Goal: Task Accomplishment & Management: Manage account settings

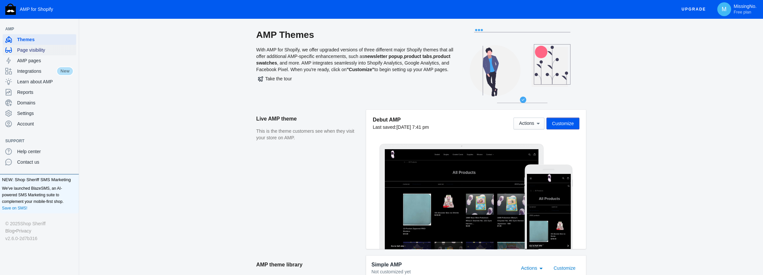
click at [50, 54] on div "Page visibility" at bounding box center [39, 50] width 68 height 11
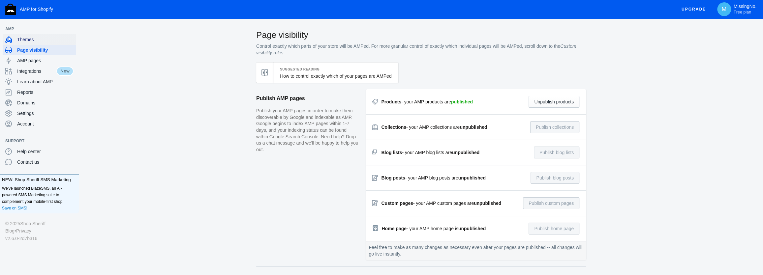
click at [40, 40] on span "Themes" at bounding box center [45, 39] width 56 height 7
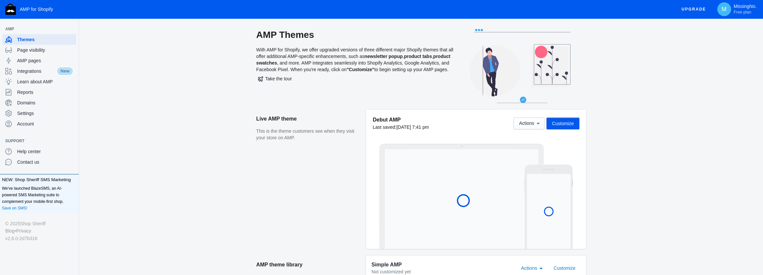
click at [558, 126] on span "Customize" at bounding box center [563, 123] width 22 height 5
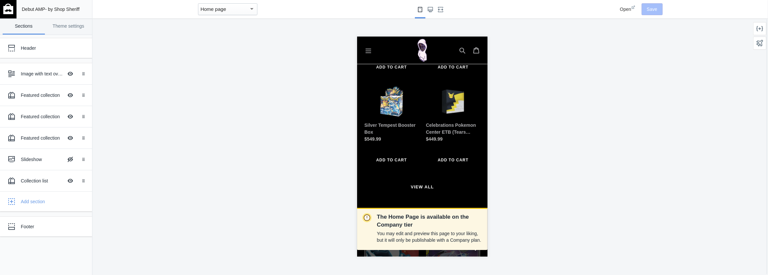
scroll to position [300, 0]
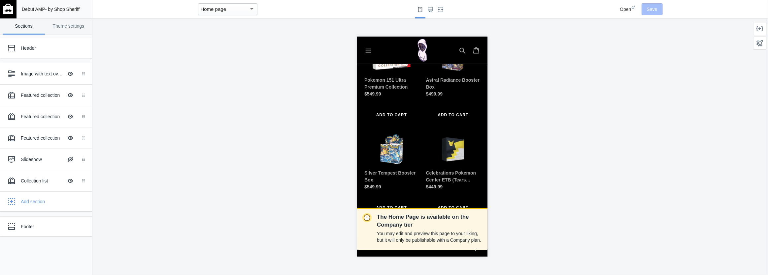
click at [366, 50] on icon "Menu" at bounding box center [368, 50] width 7 height 7
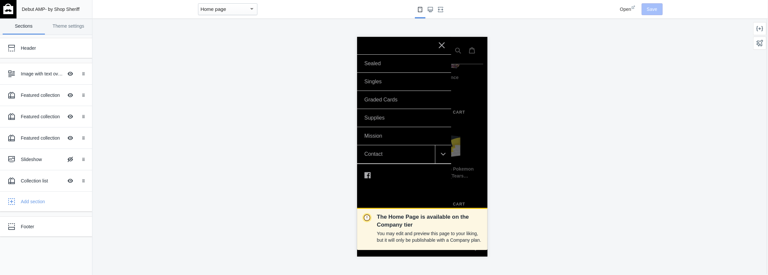
click at [442, 46] on icon at bounding box center [441, 45] width 6 height 6
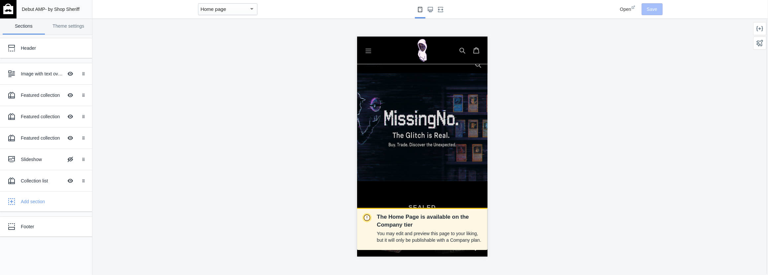
scroll to position [0, 0]
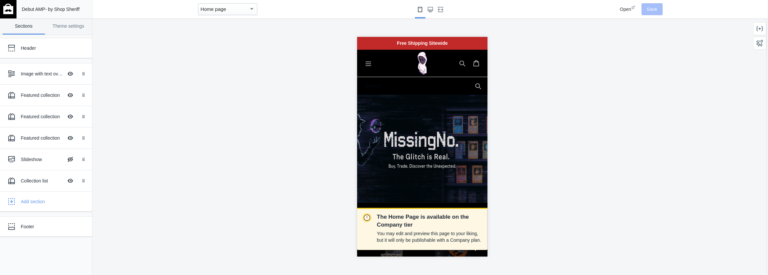
click at [630, 8] on span "Open" at bounding box center [625, 9] width 11 height 5
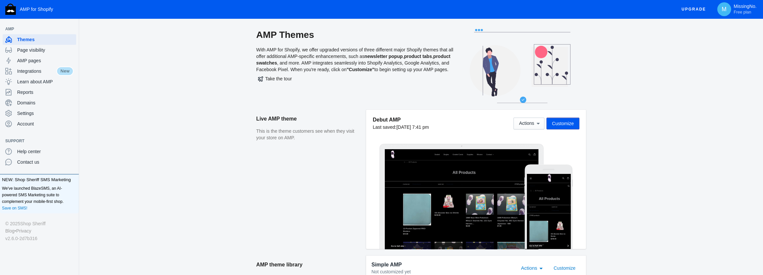
click at [564, 121] on span "Customize" at bounding box center [563, 123] width 22 height 5
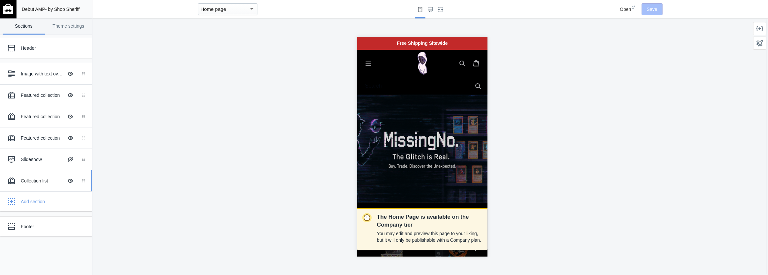
click at [49, 183] on div "Collection list" at bounding box center [42, 181] width 42 height 7
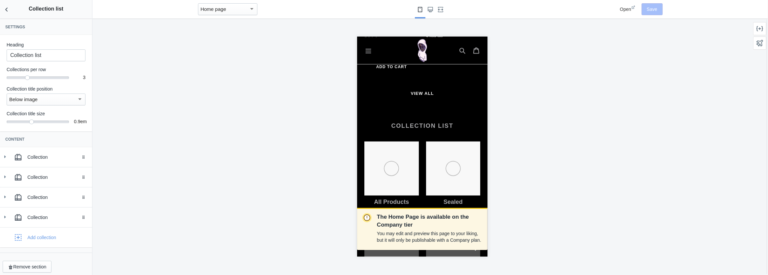
scroll to position [1467, 0]
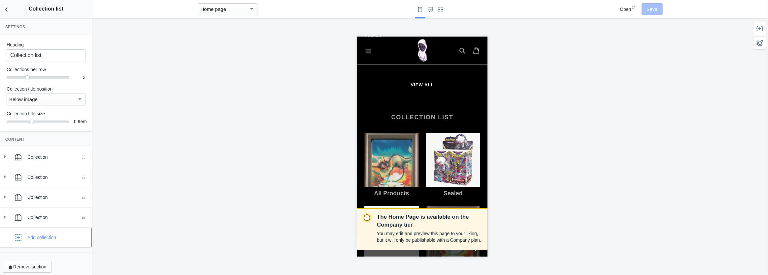
click at [41, 239] on div "Add collection" at bounding box center [41, 238] width 29 height 7
click at [41, 239] on div "Collection" at bounding box center [57, 238] width 60 height 7
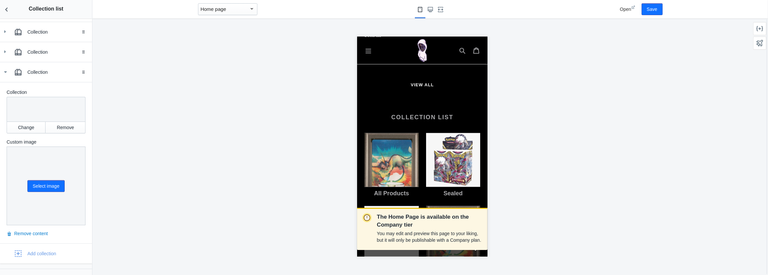
scroll to position [180, 0]
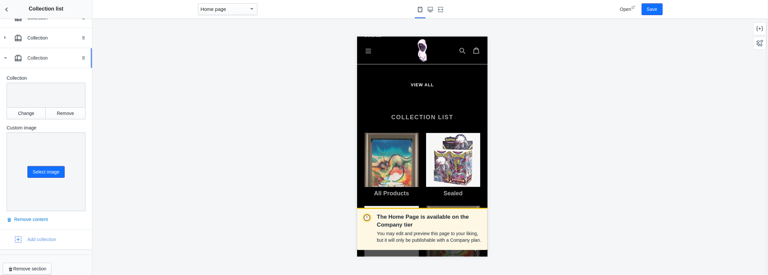
click at [3, 58] on icon at bounding box center [5, 58] width 7 height 7
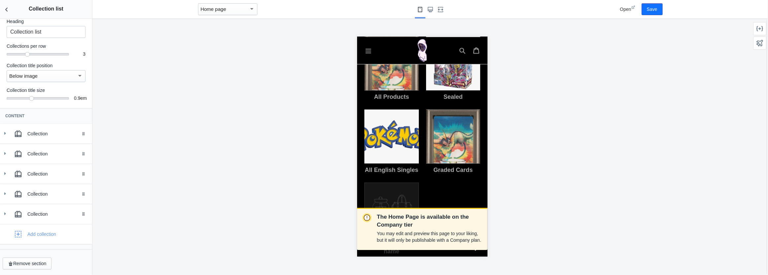
scroll to position [1587, 0]
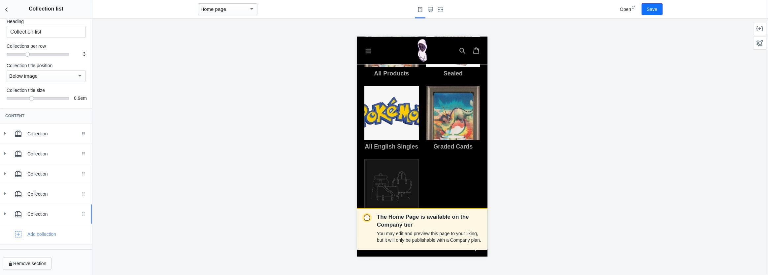
click at [38, 213] on div "Collection" at bounding box center [57, 214] width 60 height 7
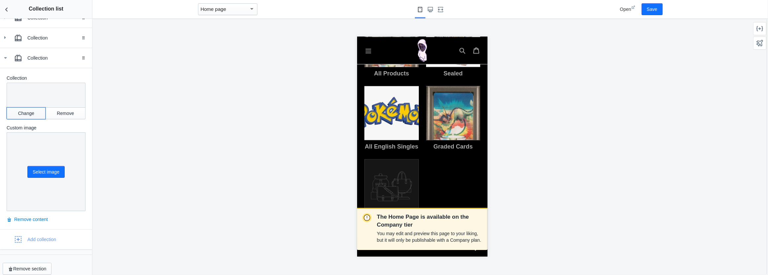
click at [21, 113] on button "Change" at bounding box center [26, 114] width 39 height 12
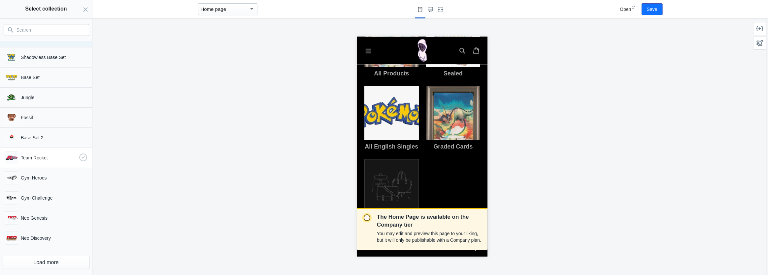
scroll to position [19, 0]
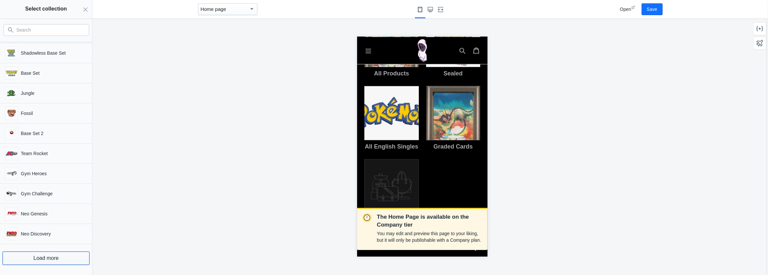
click at [45, 255] on button "Load more" at bounding box center [46, 258] width 87 height 13
click at [43, 261] on button "Load more" at bounding box center [46, 258] width 87 height 13
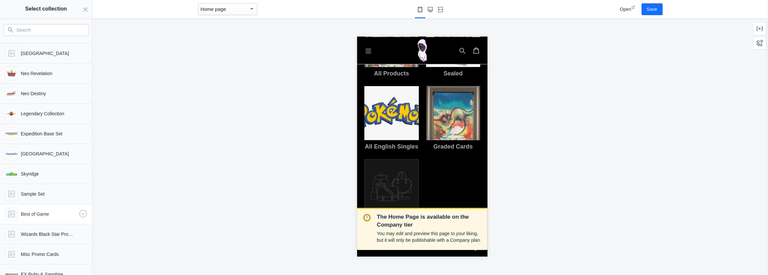
scroll to position [421, 0]
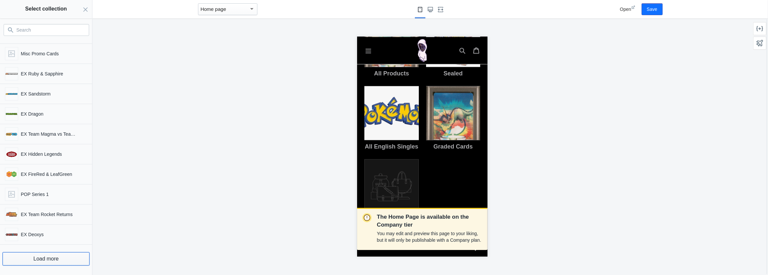
click at [50, 262] on button "Load more" at bounding box center [46, 259] width 87 height 13
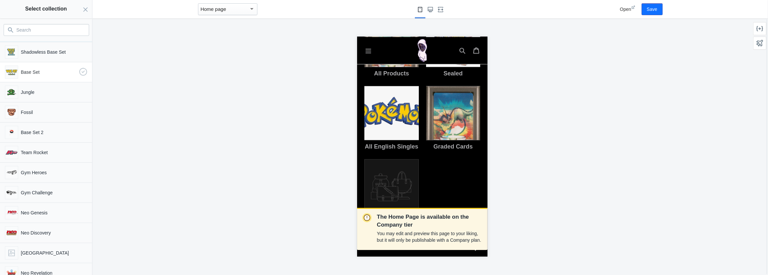
scroll to position [0, 0]
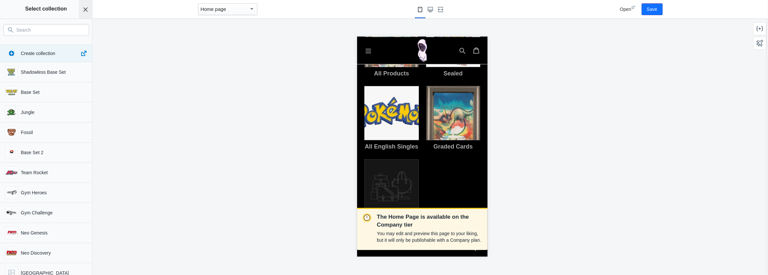
click at [85, 7] on icon "Close panel" at bounding box center [85, 9] width 5 height 5
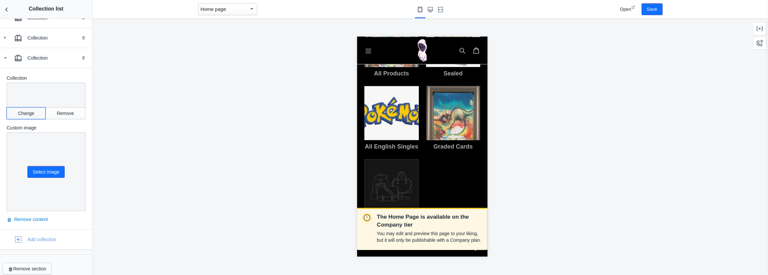
click at [20, 113] on button "Change" at bounding box center [26, 114] width 39 height 12
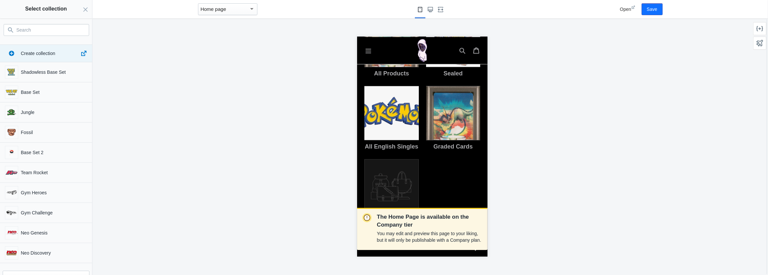
click at [55, 29] on input "Search" at bounding box center [50, 30] width 68 height 8
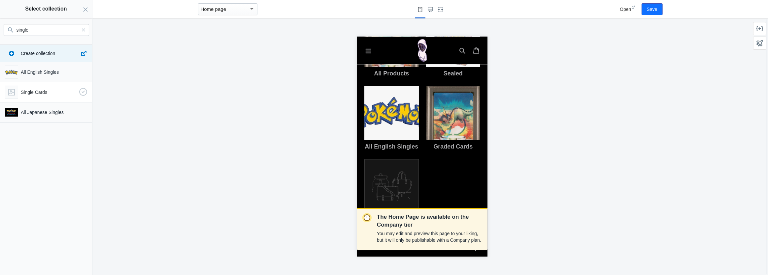
type input "single"
click at [37, 94] on p "Single Cards" at bounding box center [49, 92] width 56 height 7
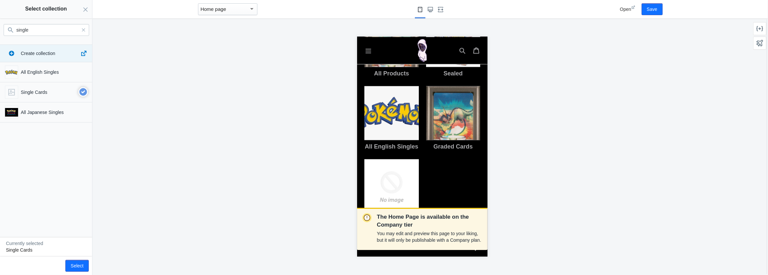
drag, startPoint x: 386, startPoint y: 131, endPoint x: 790, endPoint y: 65, distance: 408.8
click at [386, 159] on div at bounding box center [391, 186] width 54 height 54
click at [661, 11] on button "Save" at bounding box center [651, 9] width 21 height 12
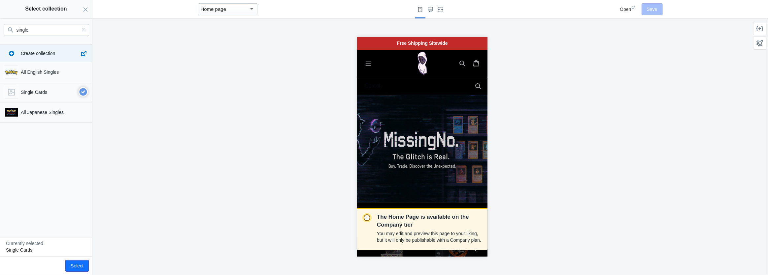
click at [369, 65] on icon "Menu" at bounding box center [368, 63] width 7 height 7
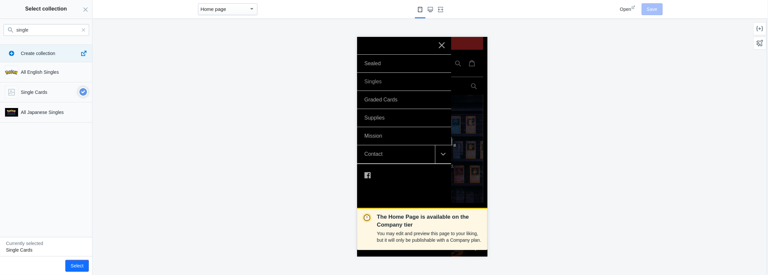
click at [395, 81] on link "Singles" at bounding box center [404, 82] width 94 height 18
click at [87, 10] on icon "Close panel" at bounding box center [85, 9] width 5 height 5
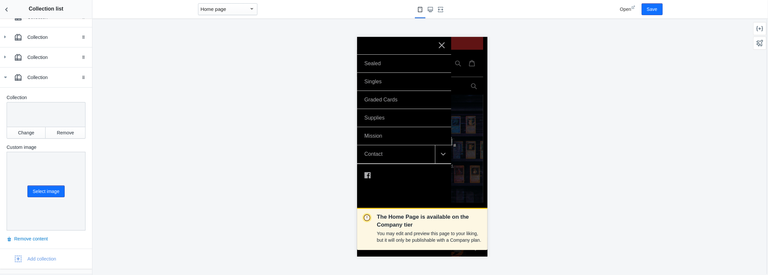
scroll to position [180, 0]
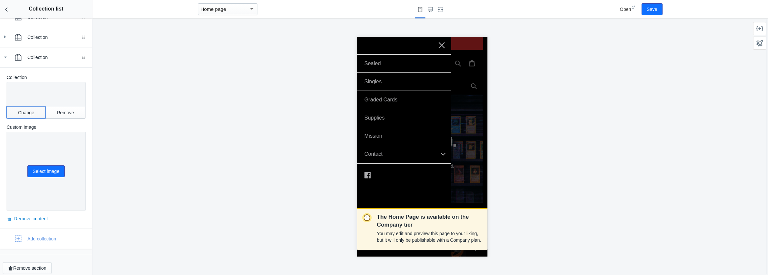
click at [27, 114] on button "Change" at bounding box center [26, 113] width 39 height 12
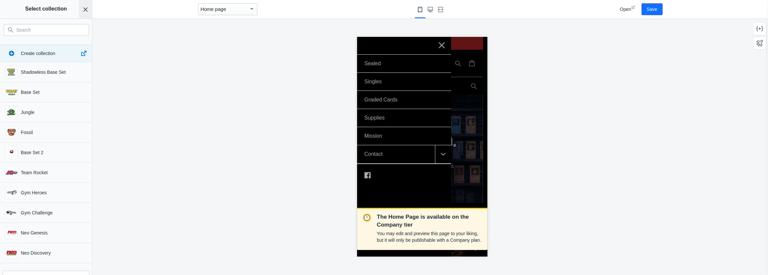
click at [80, 14] on button "Close panel" at bounding box center [85, 9] width 13 height 18
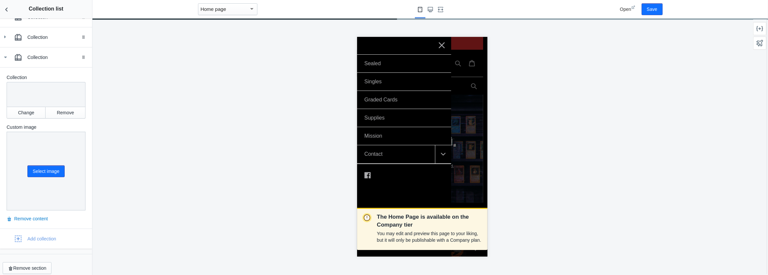
scroll to position [120, 0]
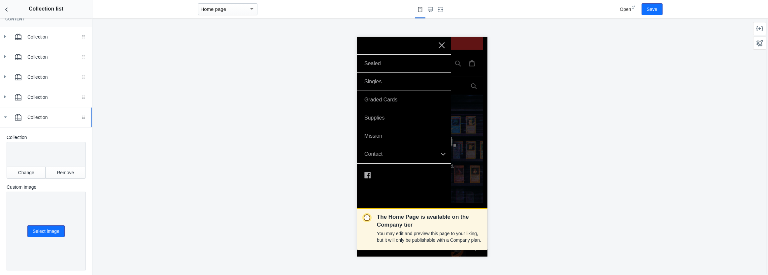
click at [48, 117] on div "Collection" at bounding box center [57, 117] width 60 height 7
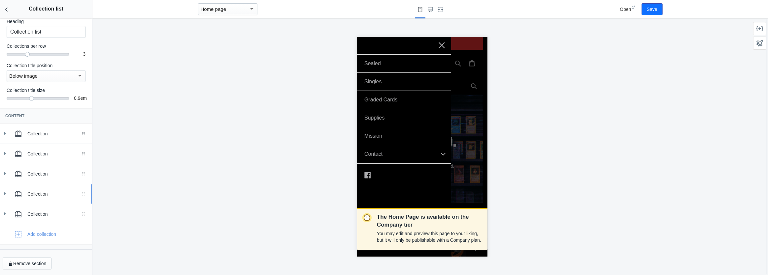
click at [5, 195] on icon at bounding box center [5, 194] width 7 height 7
click at [7, 190] on div "Collection" at bounding box center [46, 194] width 82 height 13
click at [6, 212] on icon at bounding box center [5, 214] width 7 height 7
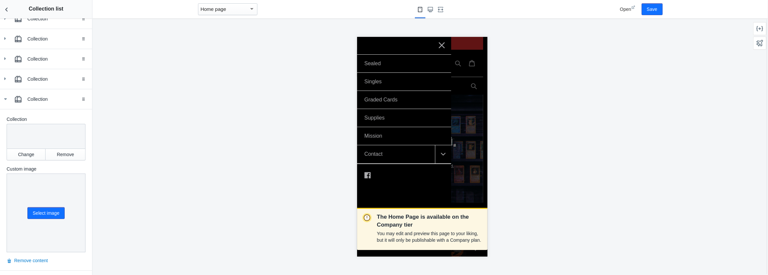
scroll to position [144, 0]
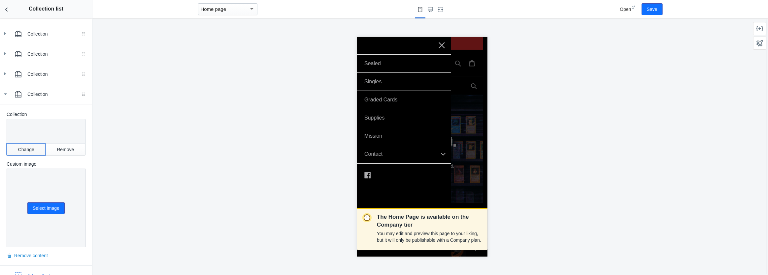
click at [26, 152] on button "Change" at bounding box center [26, 150] width 39 height 12
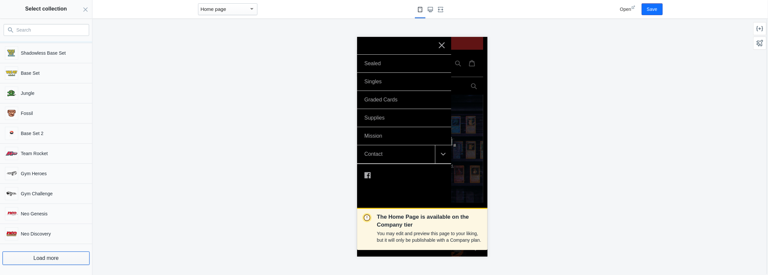
click at [43, 258] on button "Load more" at bounding box center [46, 258] width 87 height 13
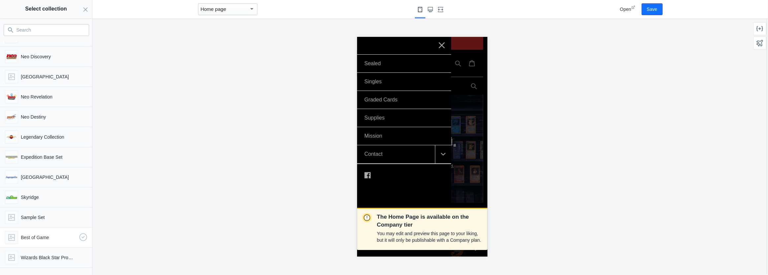
scroll to position [220, 0]
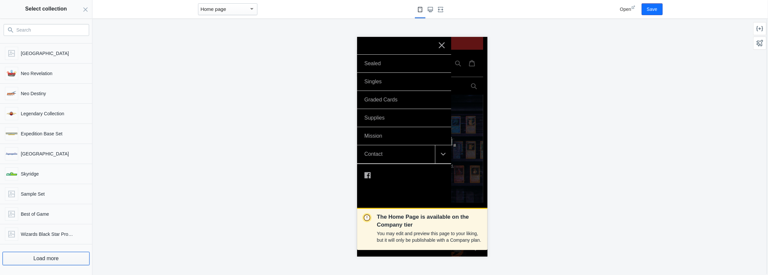
click at [48, 257] on button "Load more" at bounding box center [46, 258] width 87 height 13
click at [38, 262] on button "Load more" at bounding box center [46, 259] width 87 height 13
click at [40, 261] on button "Load more" at bounding box center [46, 259] width 87 height 13
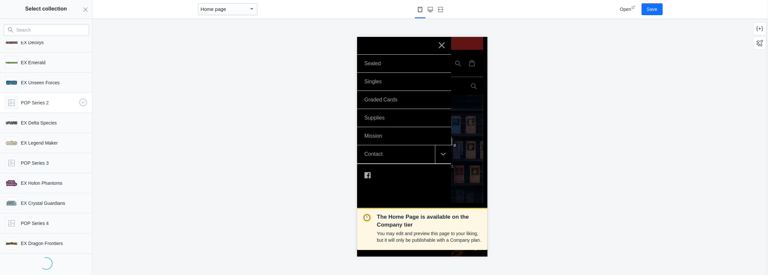
scroll to position [622, 0]
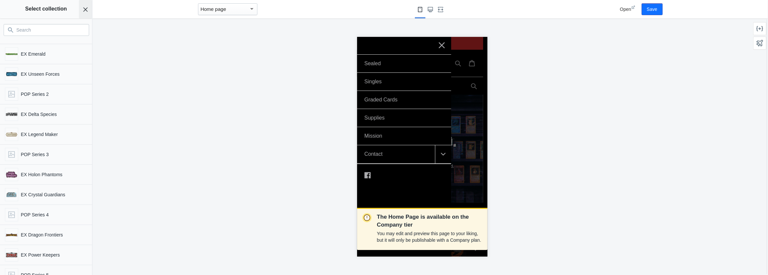
click at [87, 12] on icon "Close panel" at bounding box center [85, 9] width 5 height 5
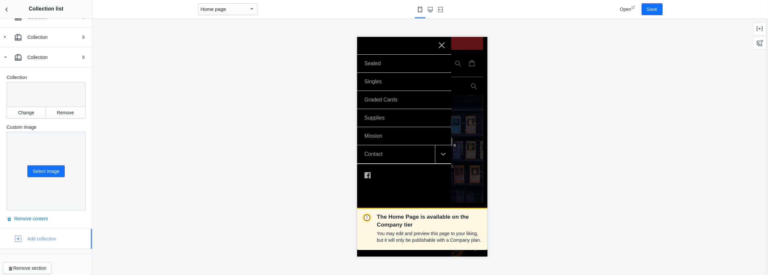
scroll to position [120, 0]
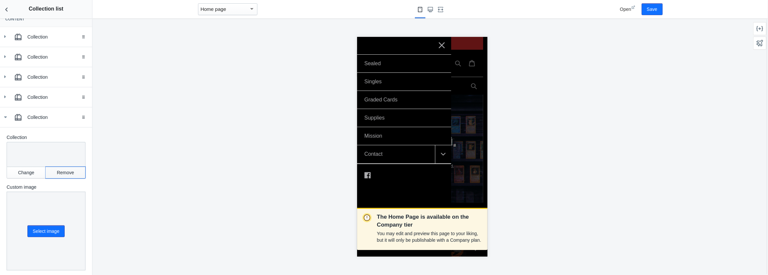
click at [57, 175] on button "Remove" at bounding box center [66, 173] width 40 height 12
click at [6, 118] on icon at bounding box center [5, 117] width 7 height 7
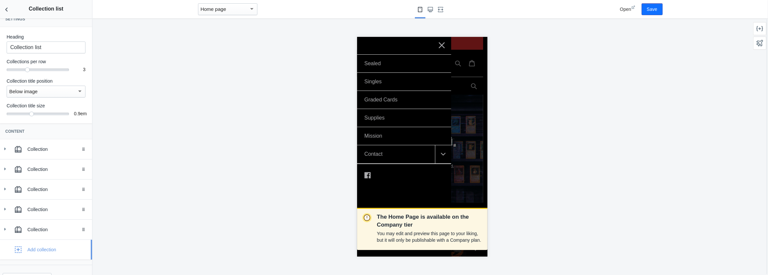
scroll to position [0, 0]
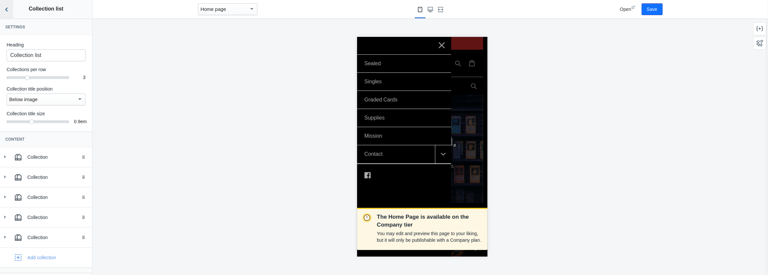
click at [4, 15] on button "Back to sections" at bounding box center [6, 9] width 13 height 18
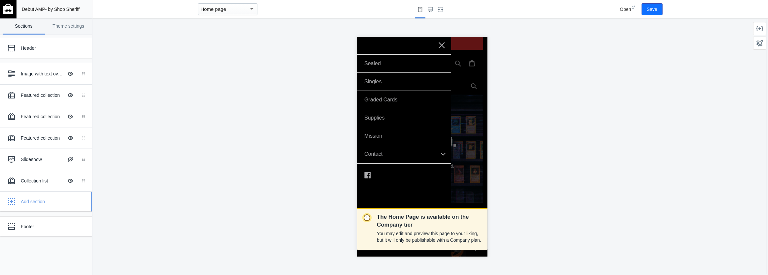
click at [41, 199] on div "Add section" at bounding box center [54, 202] width 66 height 7
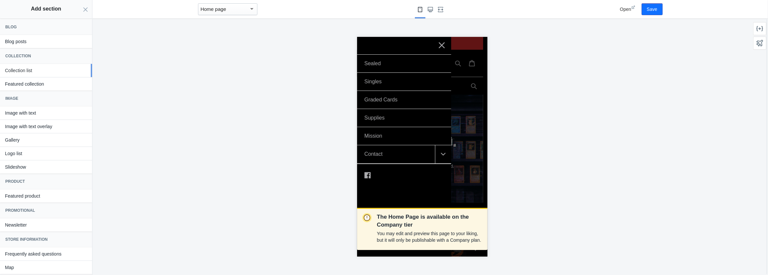
click at [38, 74] on button "Collection list" at bounding box center [46, 70] width 92 height 13
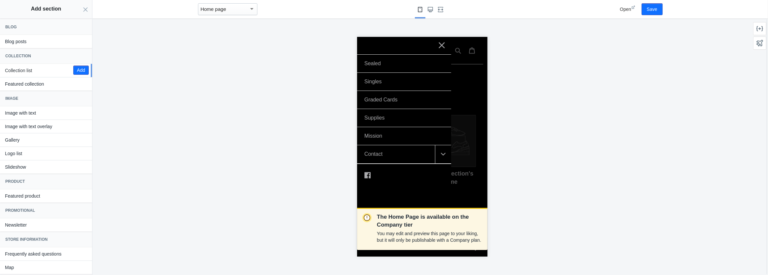
scroll to position [1731, 0]
click at [467, 177] on div at bounding box center [422, 147] width 130 height 220
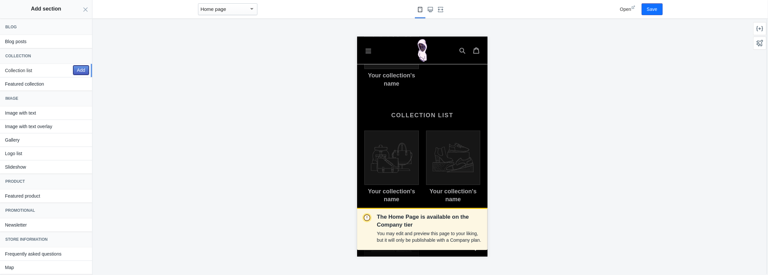
click at [73, 71] on button "Add" at bounding box center [81, 70] width 16 height 9
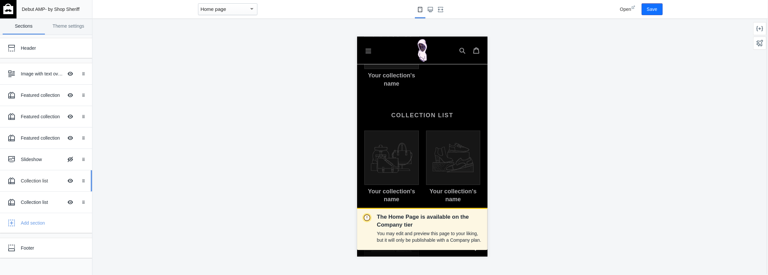
click at [33, 184] on div "Collection list Hide Image with text overlay" at bounding box center [41, 181] width 73 height 15
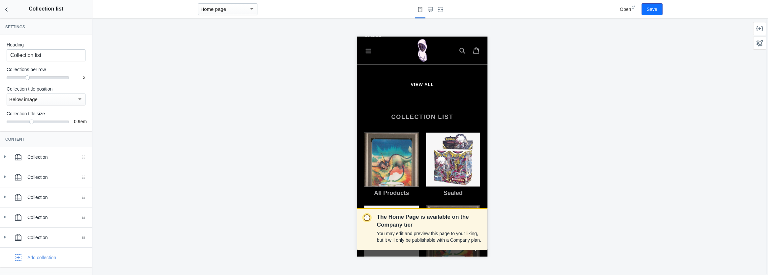
scroll to position [1467, 0]
drag, startPoint x: 26, startPoint y: 78, endPoint x: 41, endPoint y: 79, distance: 14.9
click at [41, 77] on div "4" at bounding box center [38, 77] width 62 height 1
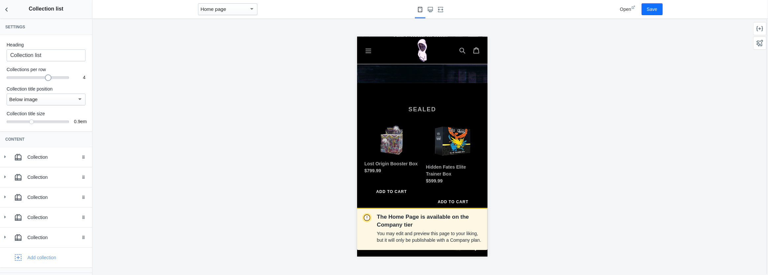
scroll to position [180, 0]
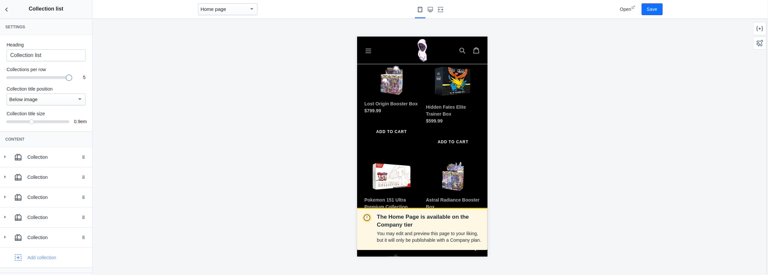
drag, startPoint x: 43, startPoint y: 78, endPoint x: 59, endPoint y: 77, distance: 15.9
click at [59, 77] on div "5" at bounding box center [38, 77] width 62 height 1
drag, startPoint x: 57, startPoint y: 77, endPoint x: 52, endPoint y: 79, distance: 5.6
click at [52, 79] on div at bounding box center [38, 78] width 62 height 3
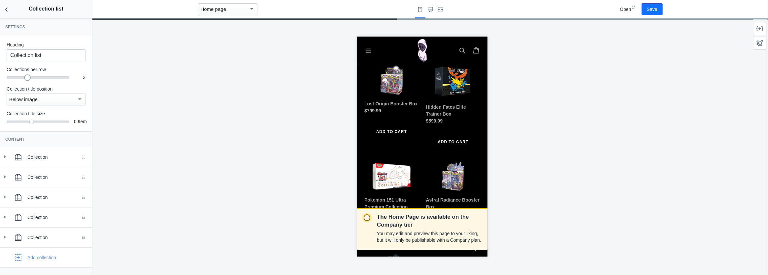
click at [32, 77] on div "3" at bounding box center [38, 77] width 62 height 1
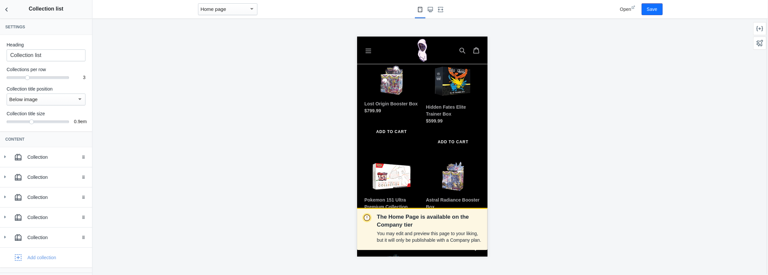
click at [245, 10] on div "Home page" at bounding box center [225, 9] width 48 height 8
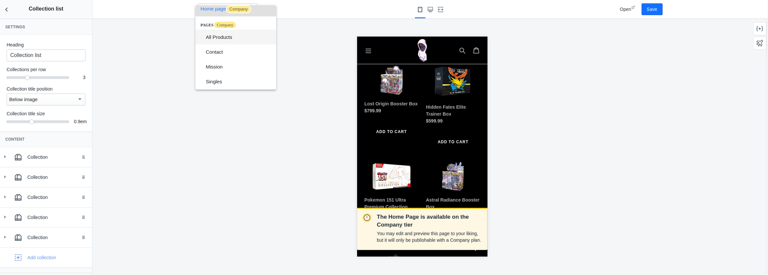
scroll to position [77, 0]
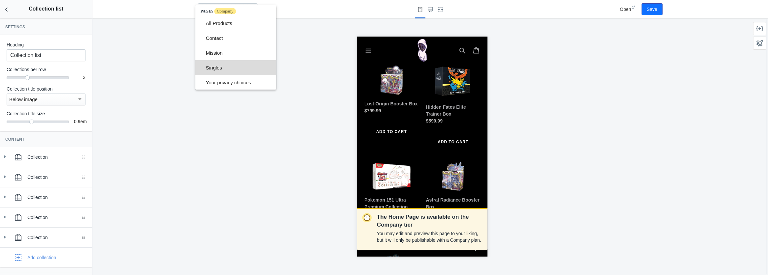
click at [244, 63] on span "Singles" at bounding box center [238, 67] width 65 height 15
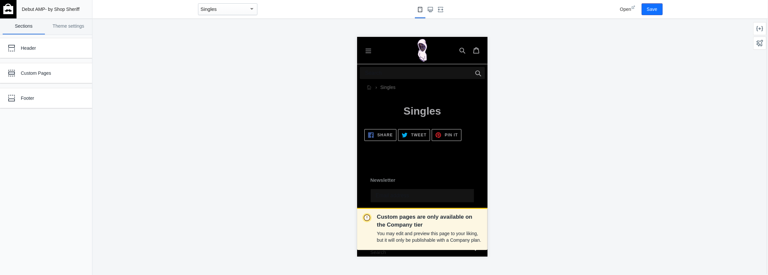
click at [368, 54] on button "Menu" at bounding box center [368, 50] width 14 height 13
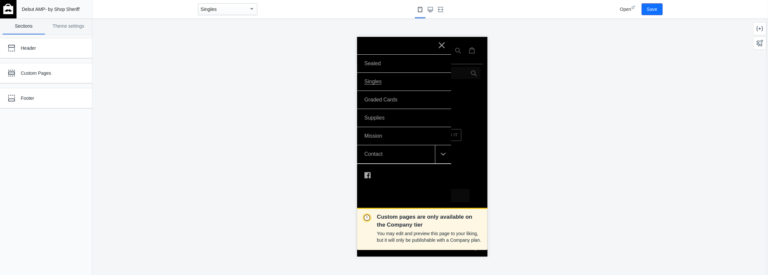
click at [475, 102] on div at bounding box center [422, 147] width 130 height 220
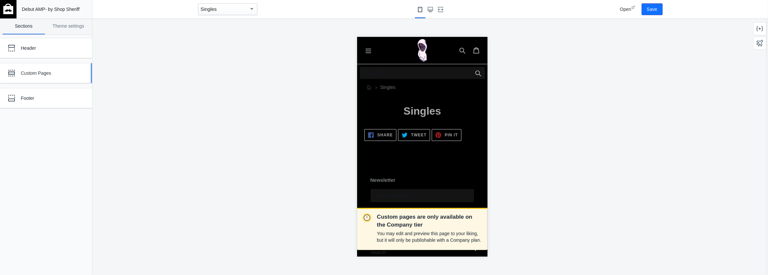
click at [60, 75] on div "Custom Pages" at bounding box center [49, 73] width 57 height 7
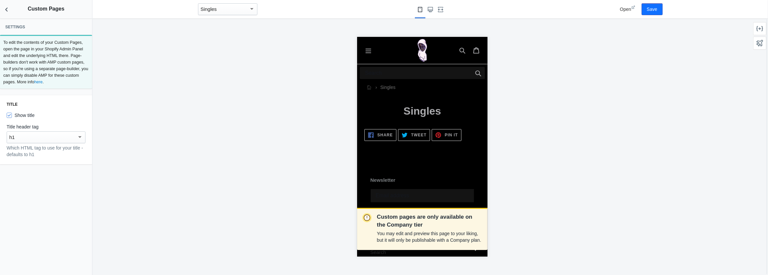
click at [66, 136] on div "h1" at bounding box center [43, 138] width 68 height 8
click at [66, 136] on span "h1" at bounding box center [46, 138] width 74 height 15
click at [8, 10] on icon "Back to sections" at bounding box center [6, 9] width 7 height 7
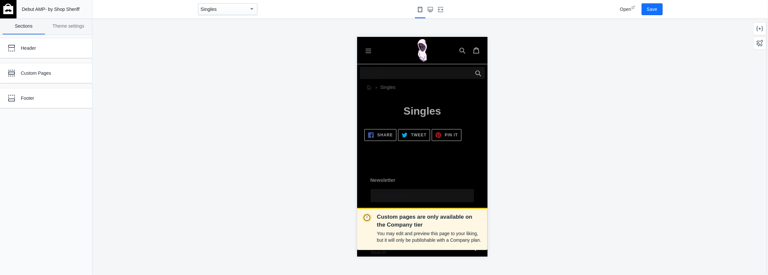
click at [367, 52] on icon "Menu" at bounding box center [368, 50] width 7 height 7
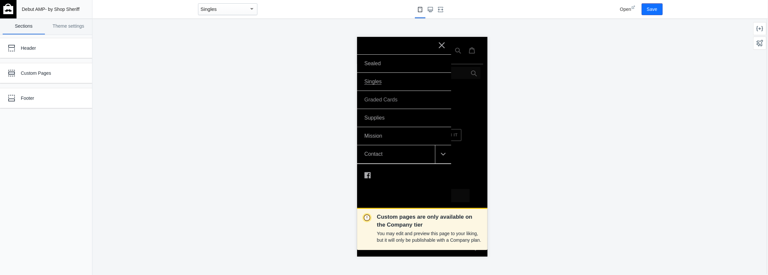
click at [399, 101] on link "Graded Cards" at bounding box center [404, 100] width 94 height 18
click at [228, 8] on div "Singles" at bounding box center [225, 9] width 48 height 8
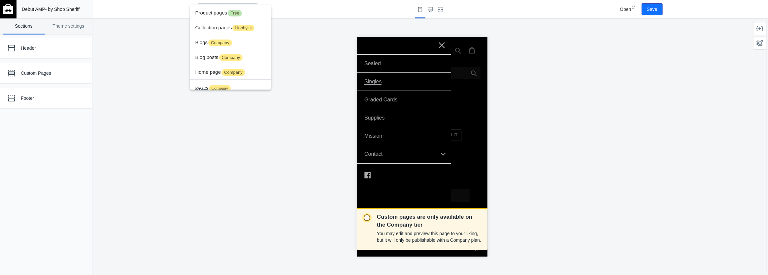
scroll to position [77, 0]
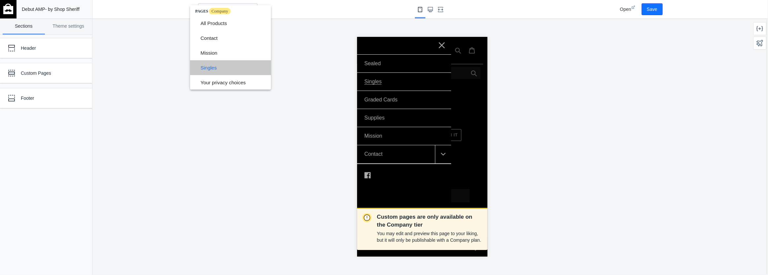
click at [205, 63] on span "Singles" at bounding box center [233, 67] width 65 height 15
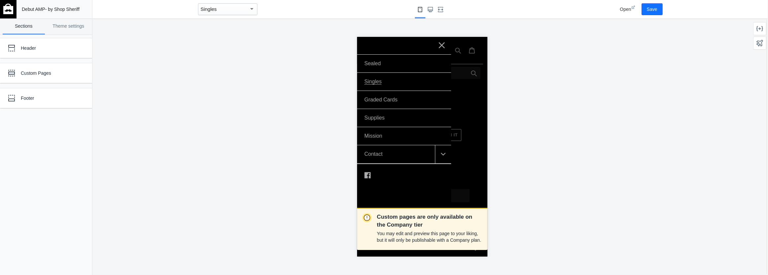
click at [235, 10] on div "Singles" at bounding box center [225, 9] width 48 height 8
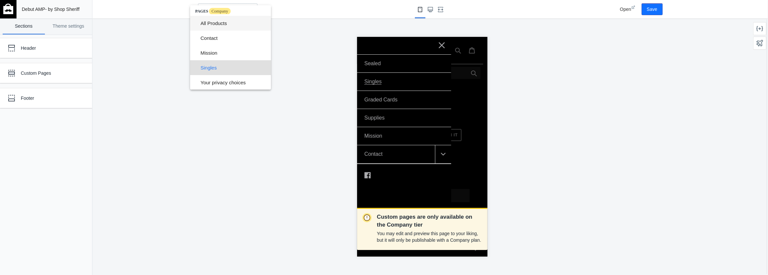
click at [231, 26] on span "All Products" at bounding box center [233, 23] width 65 height 15
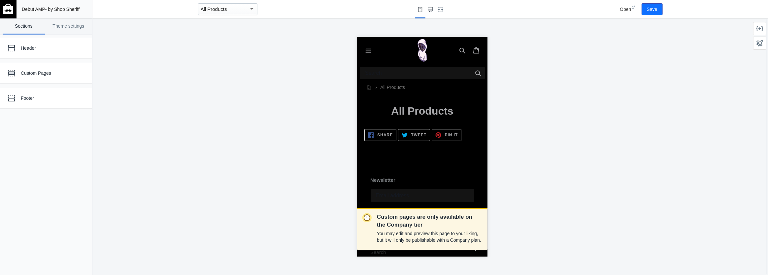
click at [430, 11] on icon "Large screen" at bounding box center [430, 9] width 5 height 5
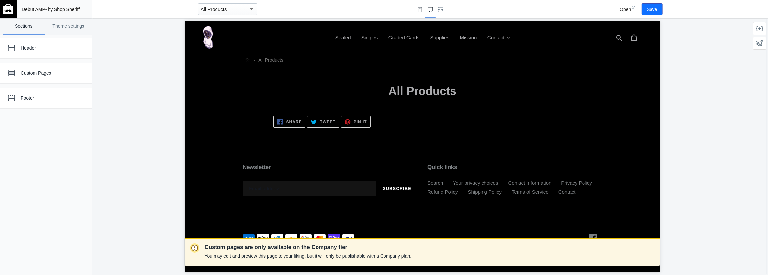
click at [418, 12] on use "Small screen" at bounding box center [420, 9] width 4 height 5
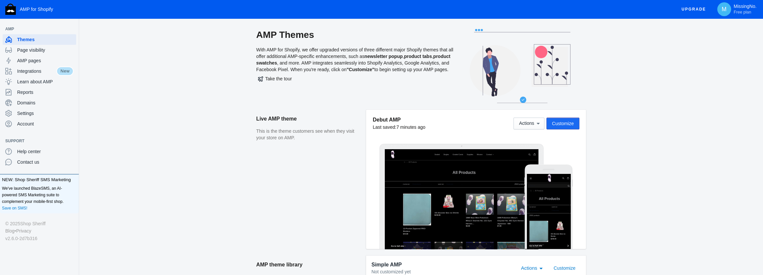
click at [570, 124] on span "Customize" at bounding box center [563, 123] width 22 height 5
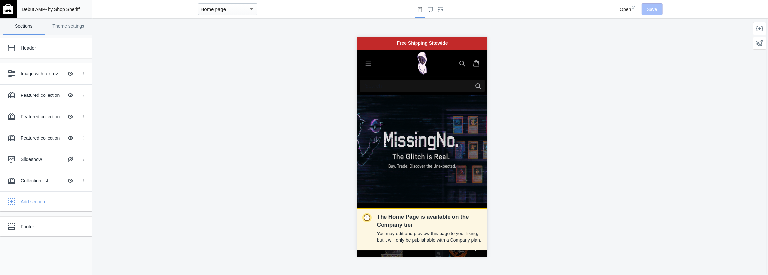
click at [367, 60] on icon "Menu" at bounding box center [368, 63] width 7 height 7
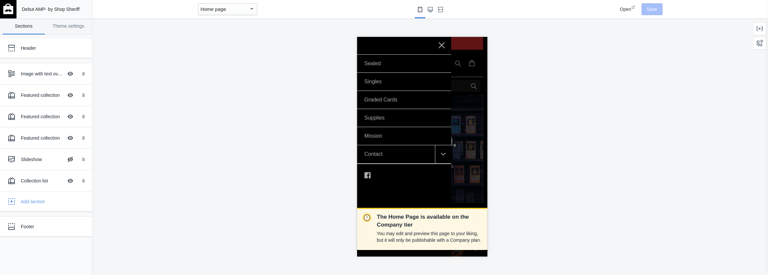
click at [442, 44] on icon at bounding box center [441, 45] width 6 height 6
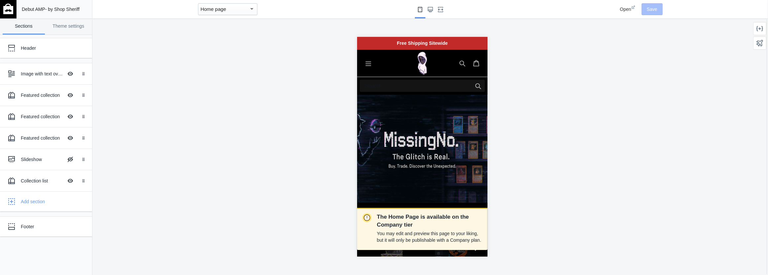
click at [452, 84] on input "Search" at bounding box center [421, 86] width 125 height 12
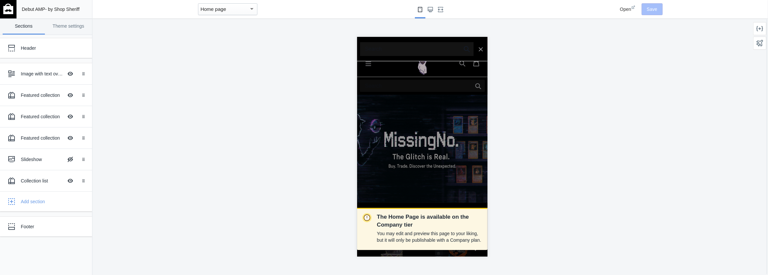
click at [515, 57] on div "The Home Page is available on the Company tier You may edit and preview this pa…" at bounding box center [422, 146] width 660 height 257
click at [478, 48] on icon "Search" at bounding box center [480, 49] width 5 height 6
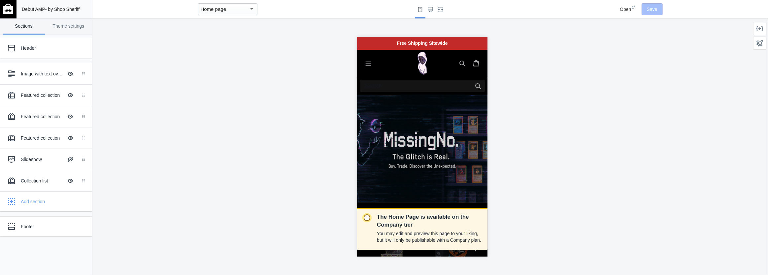
click at [366, 64] on icon "Menu" at bounding box center [368, 63] width 7 height 7
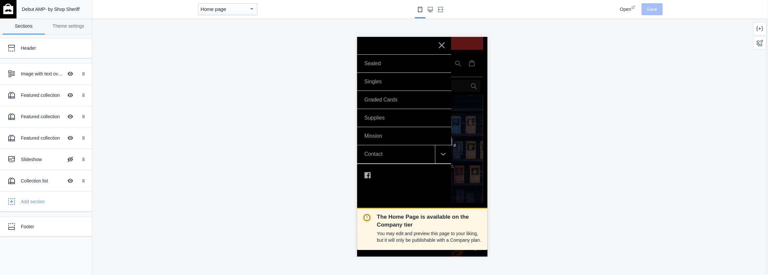
click at [442, 43] on icon at bounding box center [441, 45] width 6 height 6
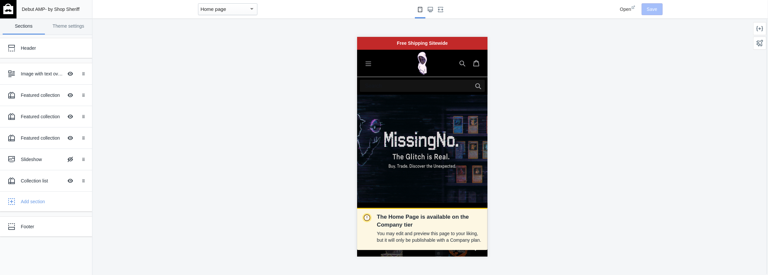
click at [370, 64] on icon "Menu" at bounding box center [368, 63] width 7 height 7
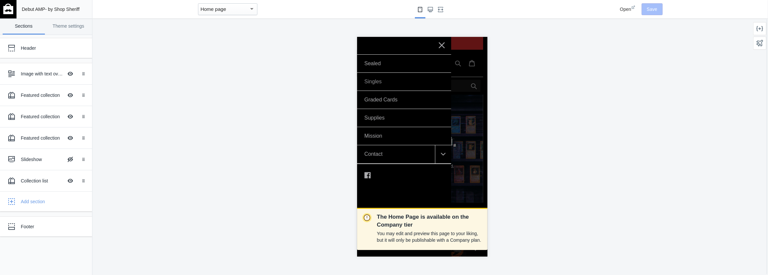
click at [386, 80] on link "Singles" at bounding box center [404, 82] width 94 height 18
click at [235, 12] on div "Home page" at bounding box center [225, 9] width 48 height 8
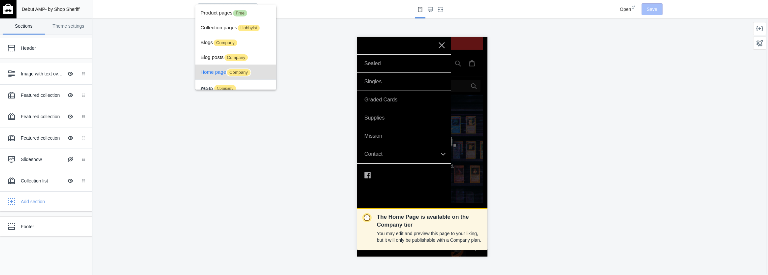
scroll to position [60, 0]
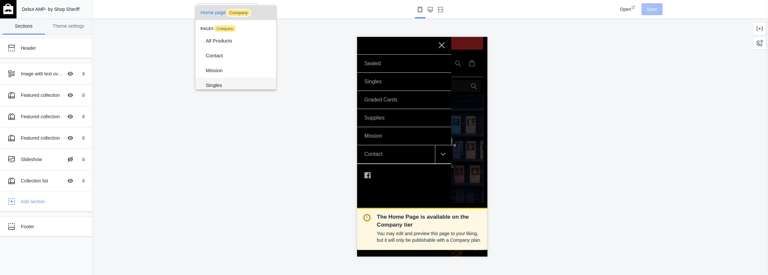
click at [231, 86] on span "Singles" at bounding box center [238, 85] width 65 height 15
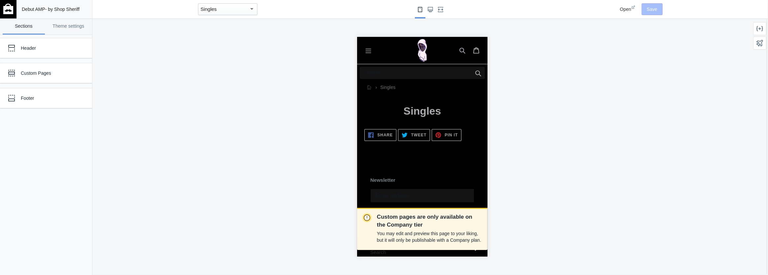
click at [368, 56] on button "Menu" at bounding box center [368, 50] width 14 height 13
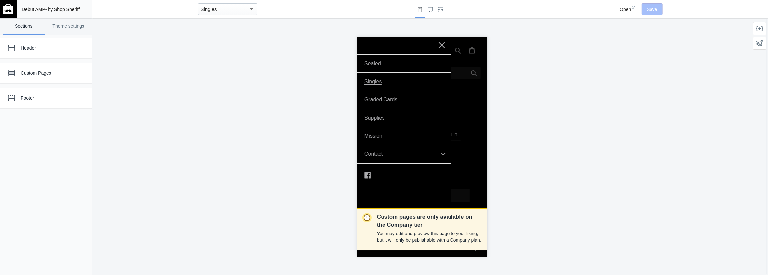
click at [437, 44] on icon at bounding box center [441, 44] width 8 height 8
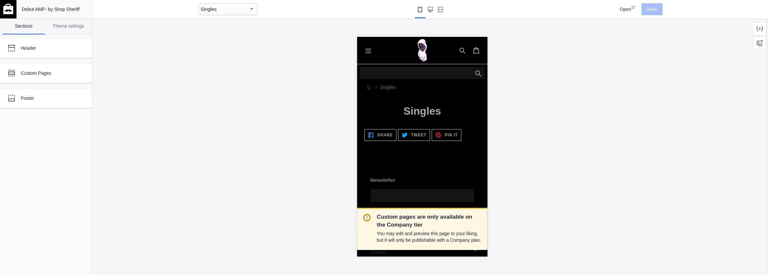
click at [233, 6] on div "Singles" at bounding box center [225, 9] width 48 height 8
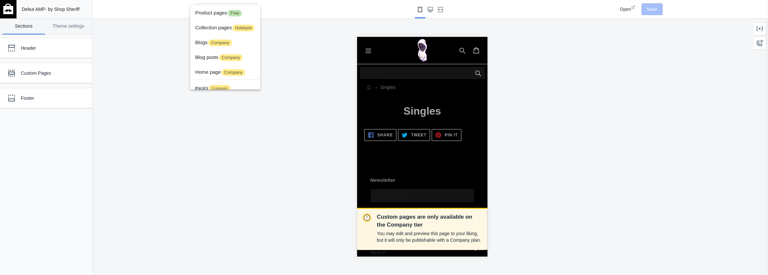
scroll to position [77, 0]
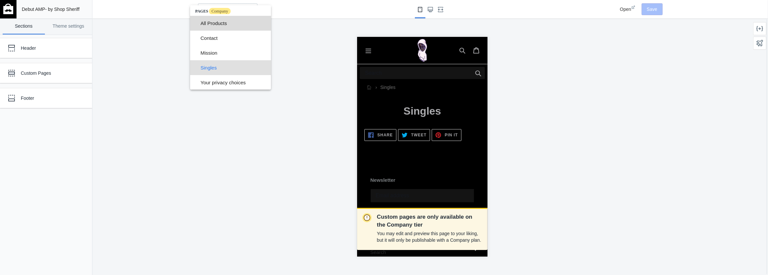
click at [238, 25] on span "All Products" at bounding box center [233, 23] width 65 height 15
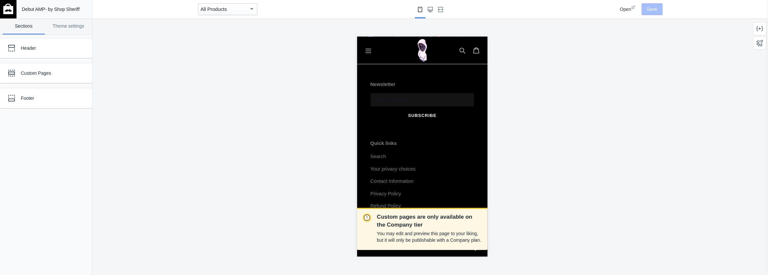
scroll to position [120, 0]
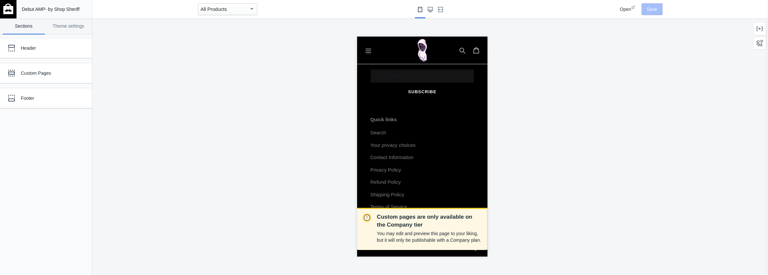
click at [238, 15] on div "All Products" at bounding box center [227, 9] width 59 height 12
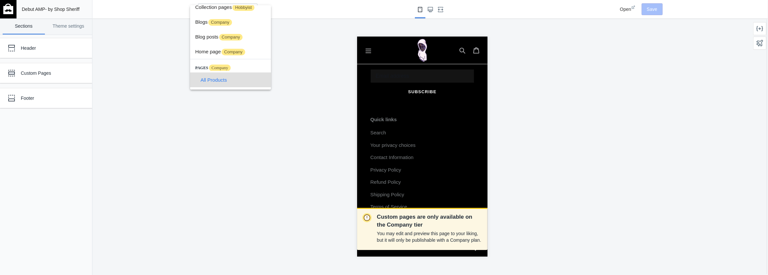
scroll to position [0, 0]
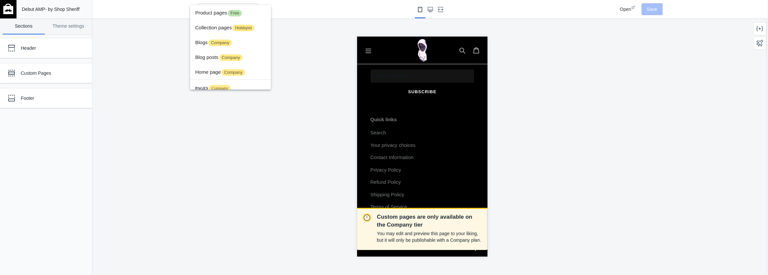
click at [114, 72] on div at bounding box center [384, 137] width 768 height 275
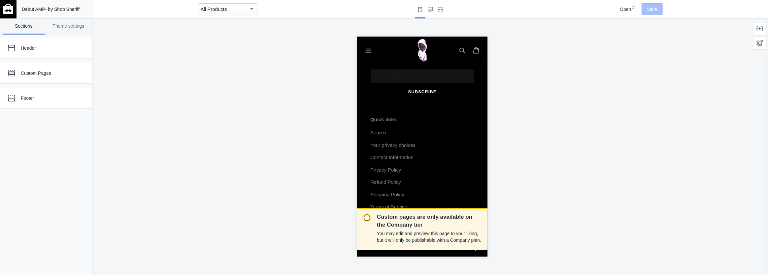
click at [626, 12] on div "Open" at bounding box center [627, 9] width 15 height 7
